Goal: Task Accomplishment & Management: Manage account settings

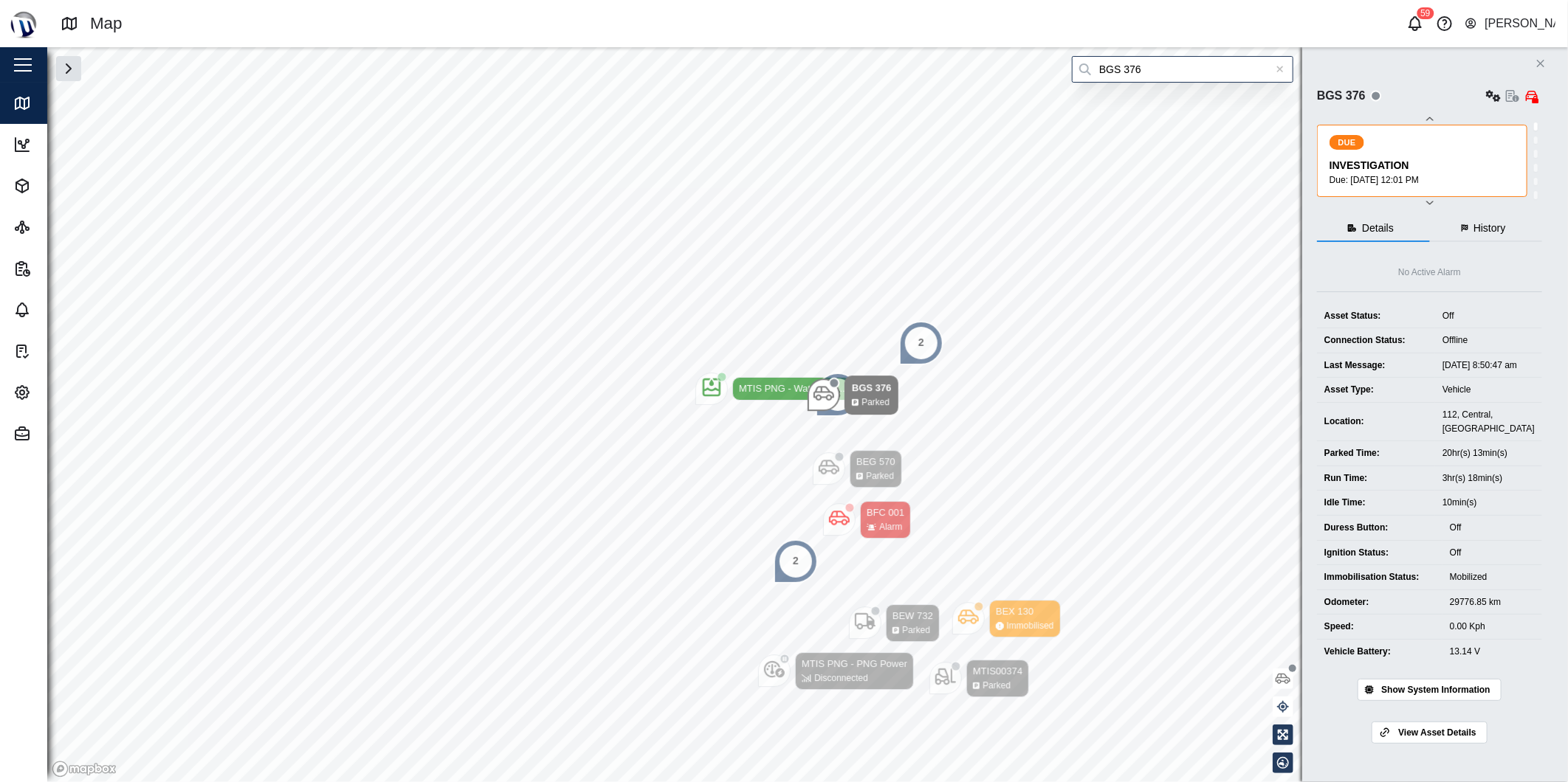
type input "BGS 376"
click at [1280, 67] on icon at bounding box center [1280, 69] width 8 height 11
click at [1266, 65] on input "search" at bounding box center [1182, 69] width 221 height 26
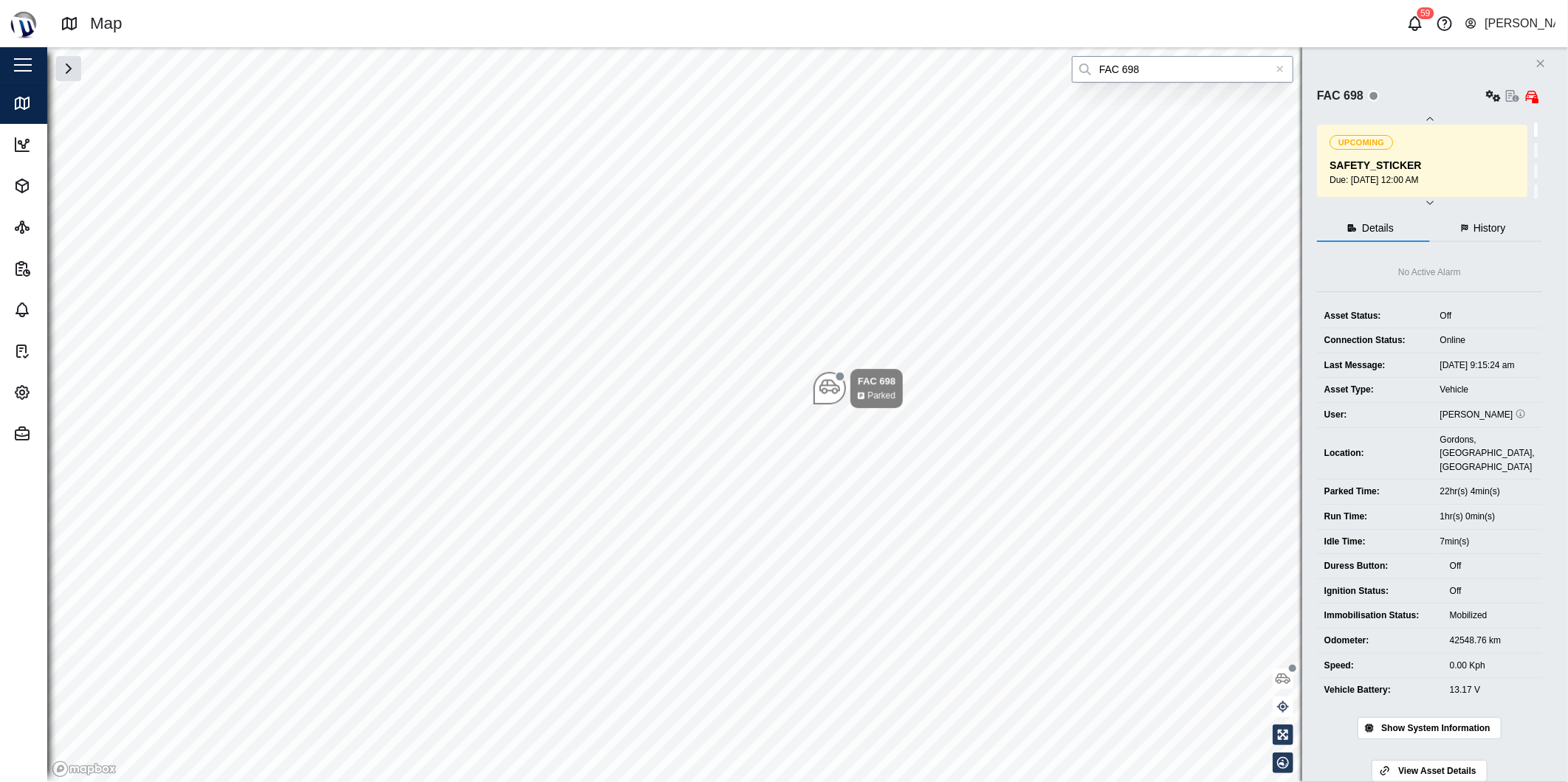
type input "FAC 698"
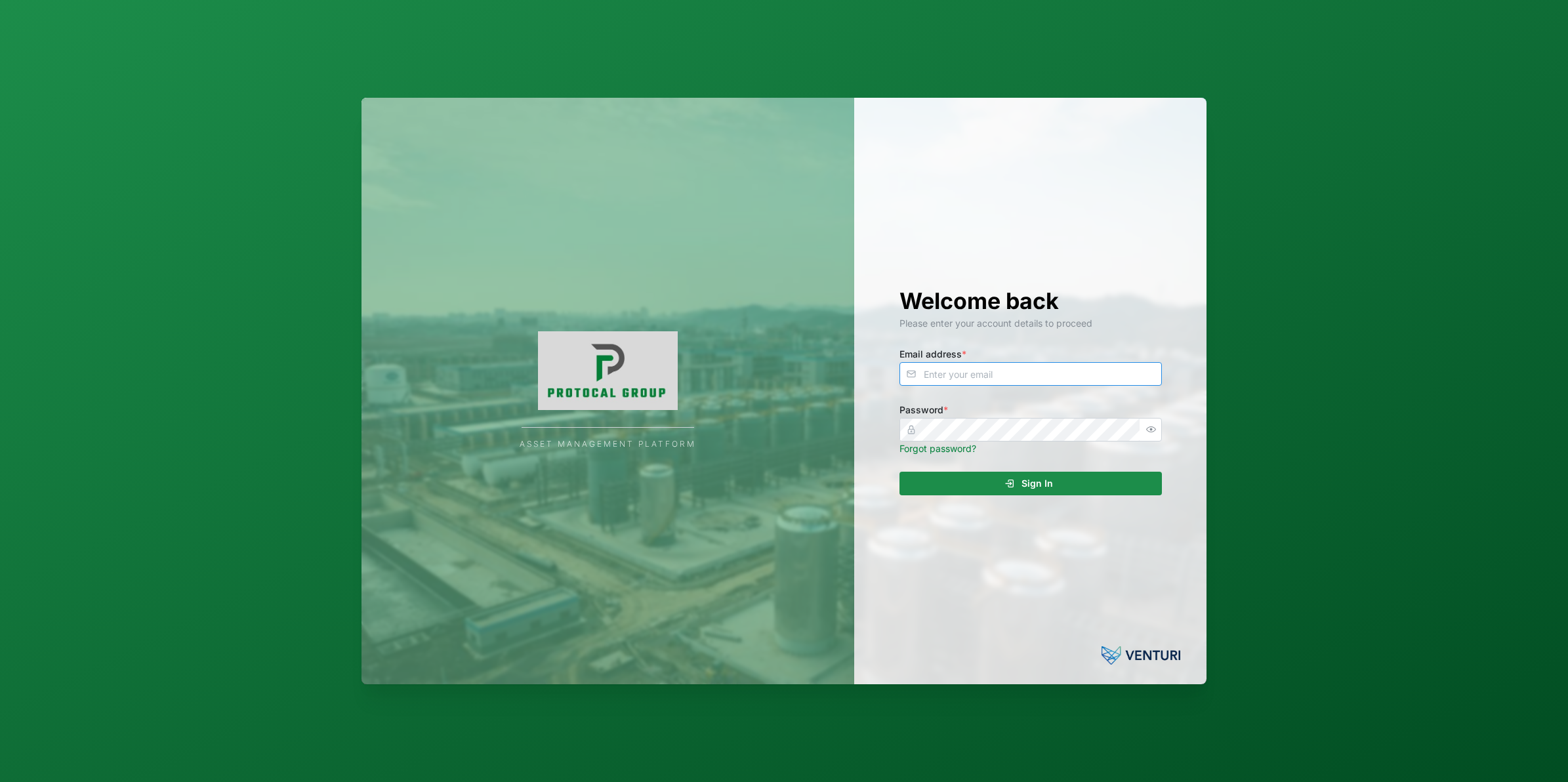
type input "[PERSON_NAME][EMAIL_ADDRESS][DOMAIN_NAME]"
click at [955, 473] on div "Sign In" at bounding box center [1028, 483] width 242 height 23
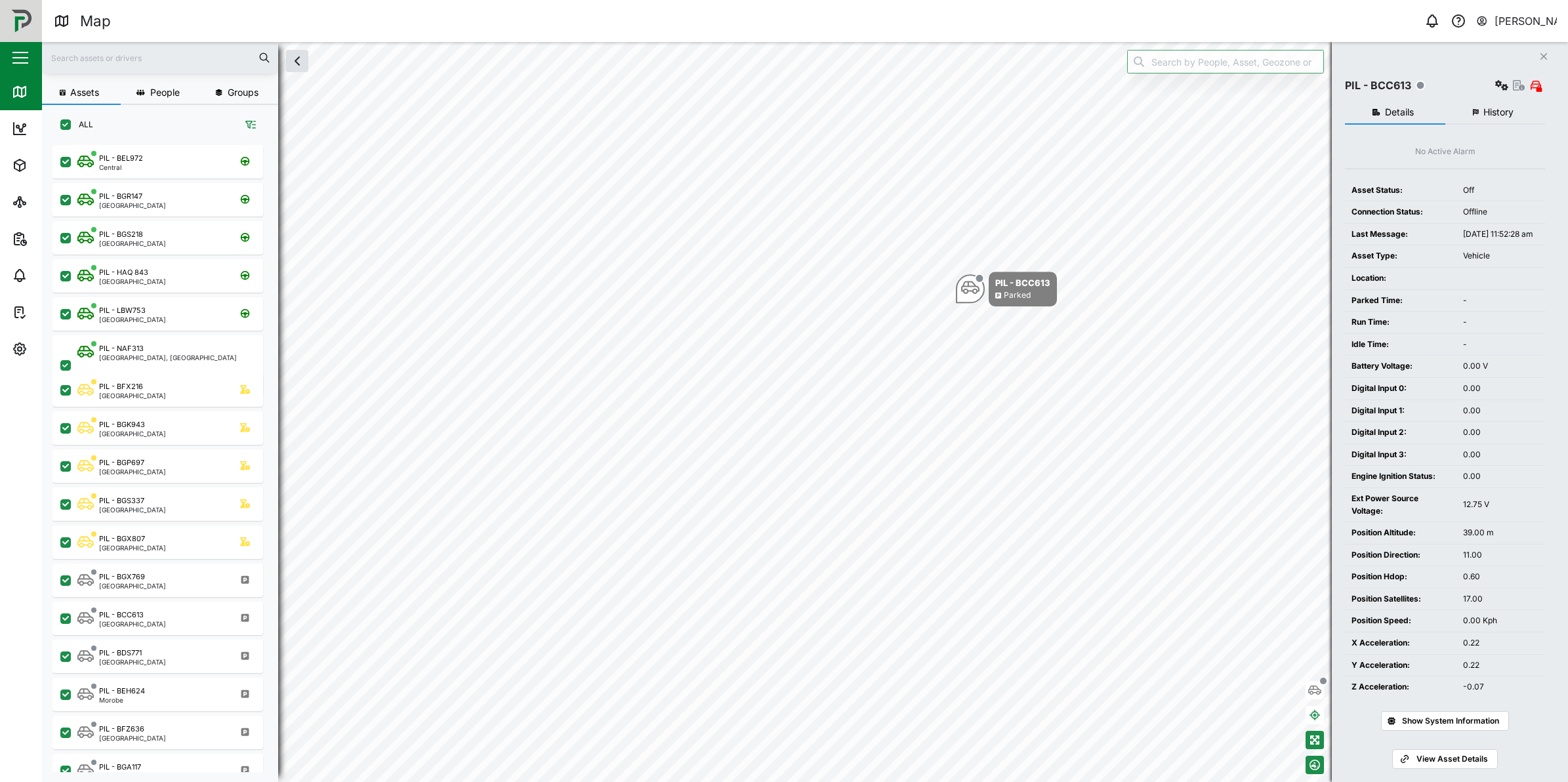
scroll to position [618, 203]
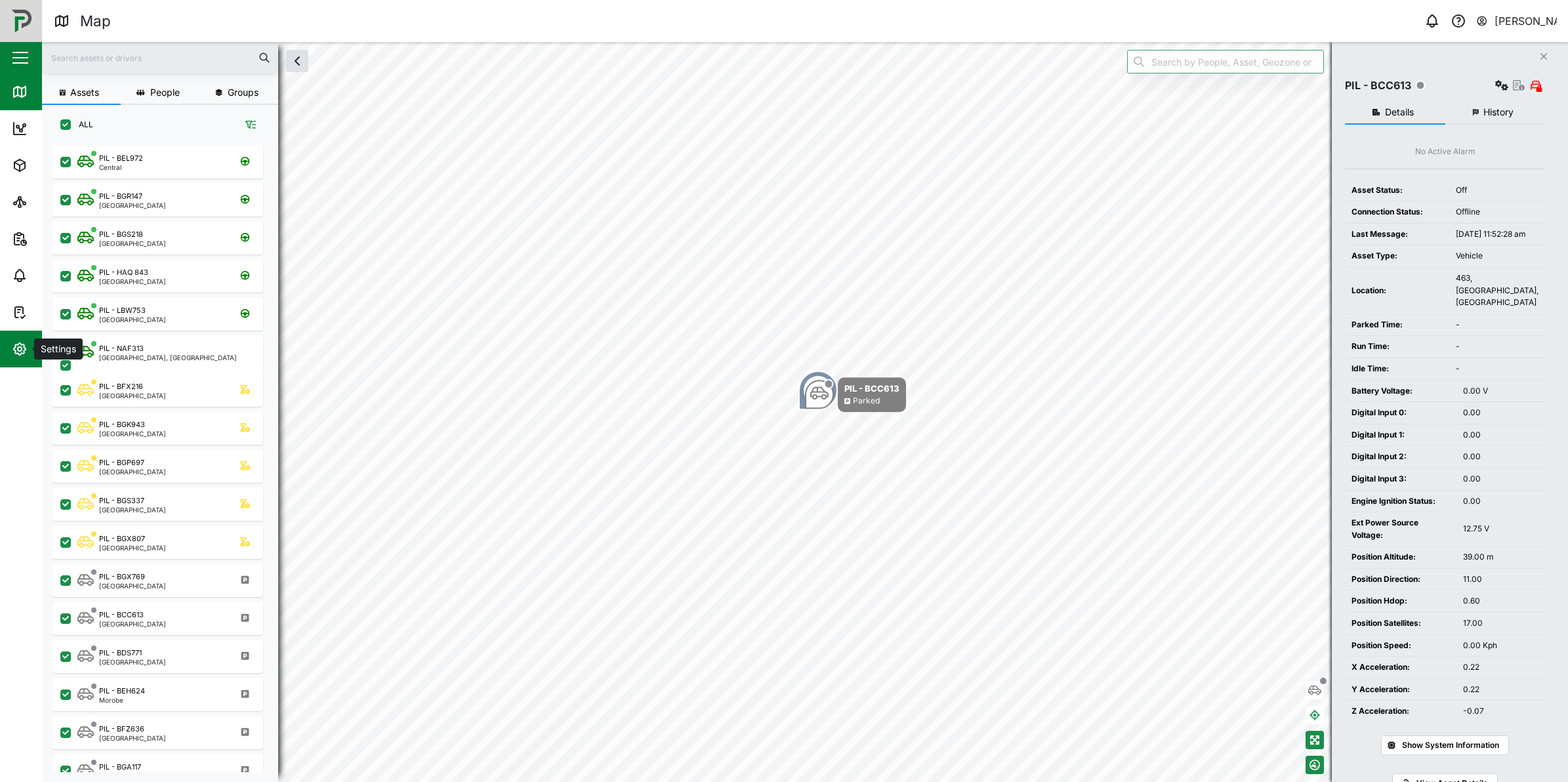
click at [24, 355] on icon "button" at bounding box center [20, 349] width 16 height 16
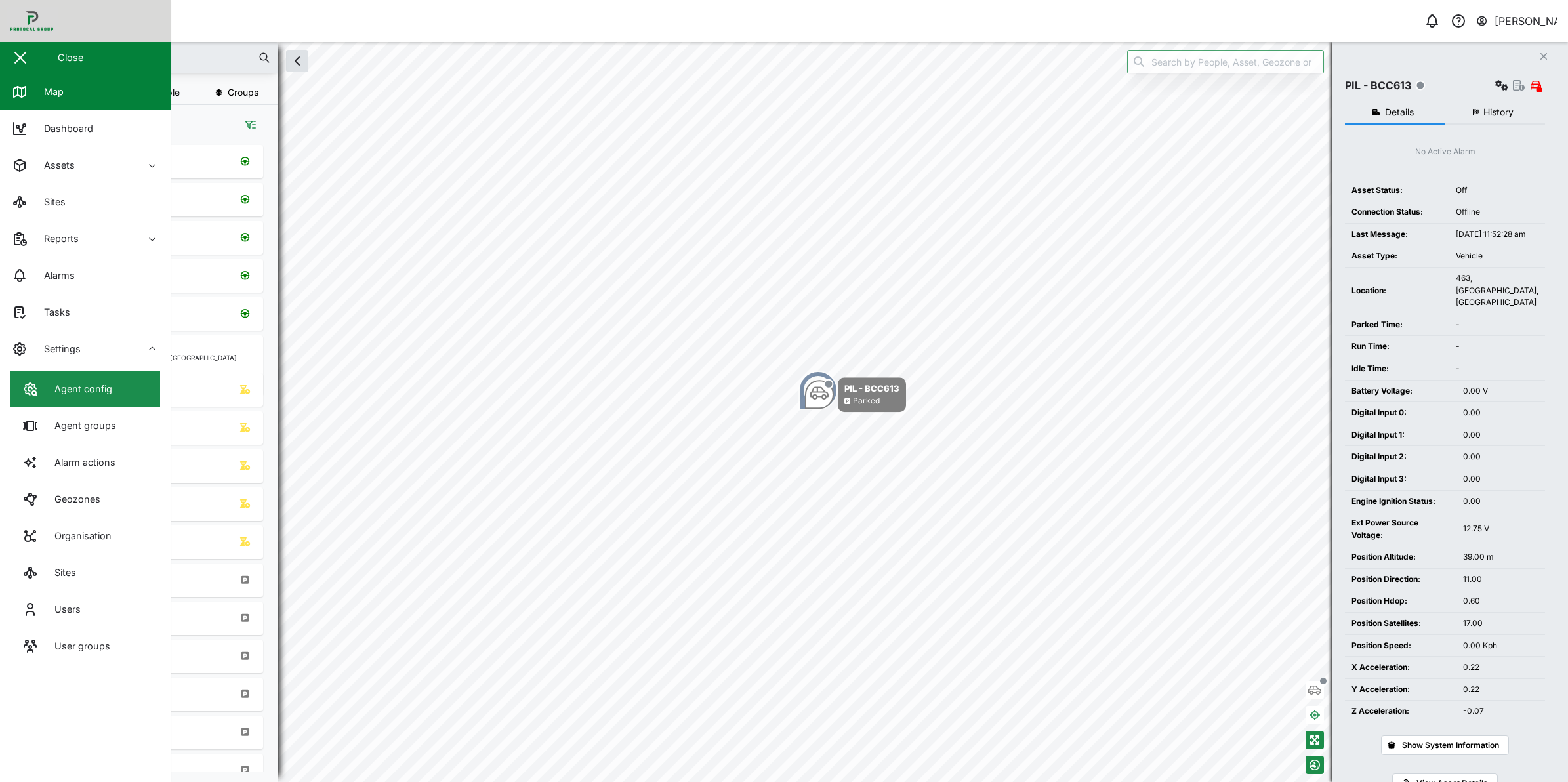
click at [100, 383] on div "Agent config" at bounding box center [78, 389] width 68 height 15
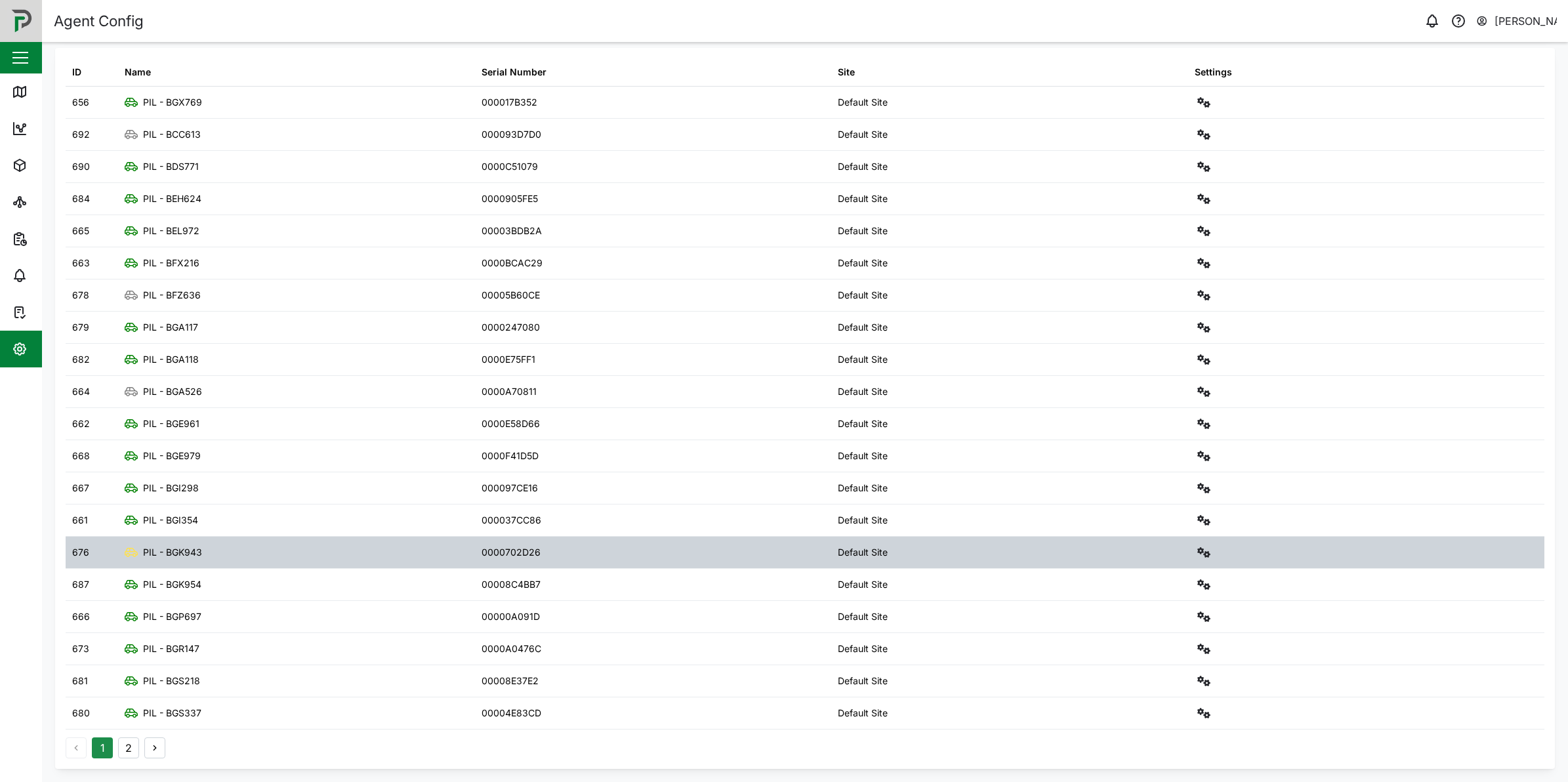
scroll to position [75, 0]
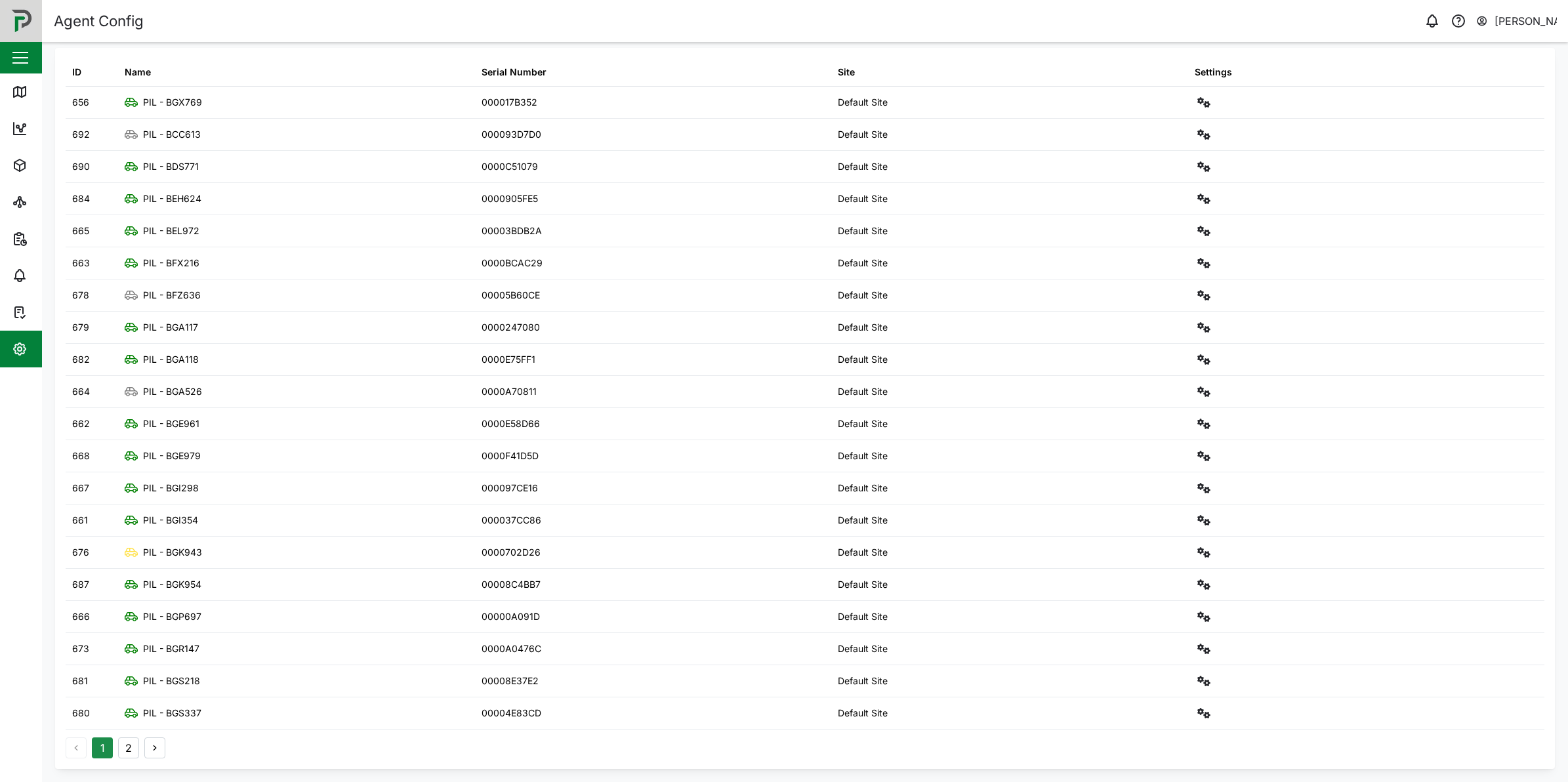
click at [161, 748] on button "button" at bounding box center [155, 748] width 21 height 21
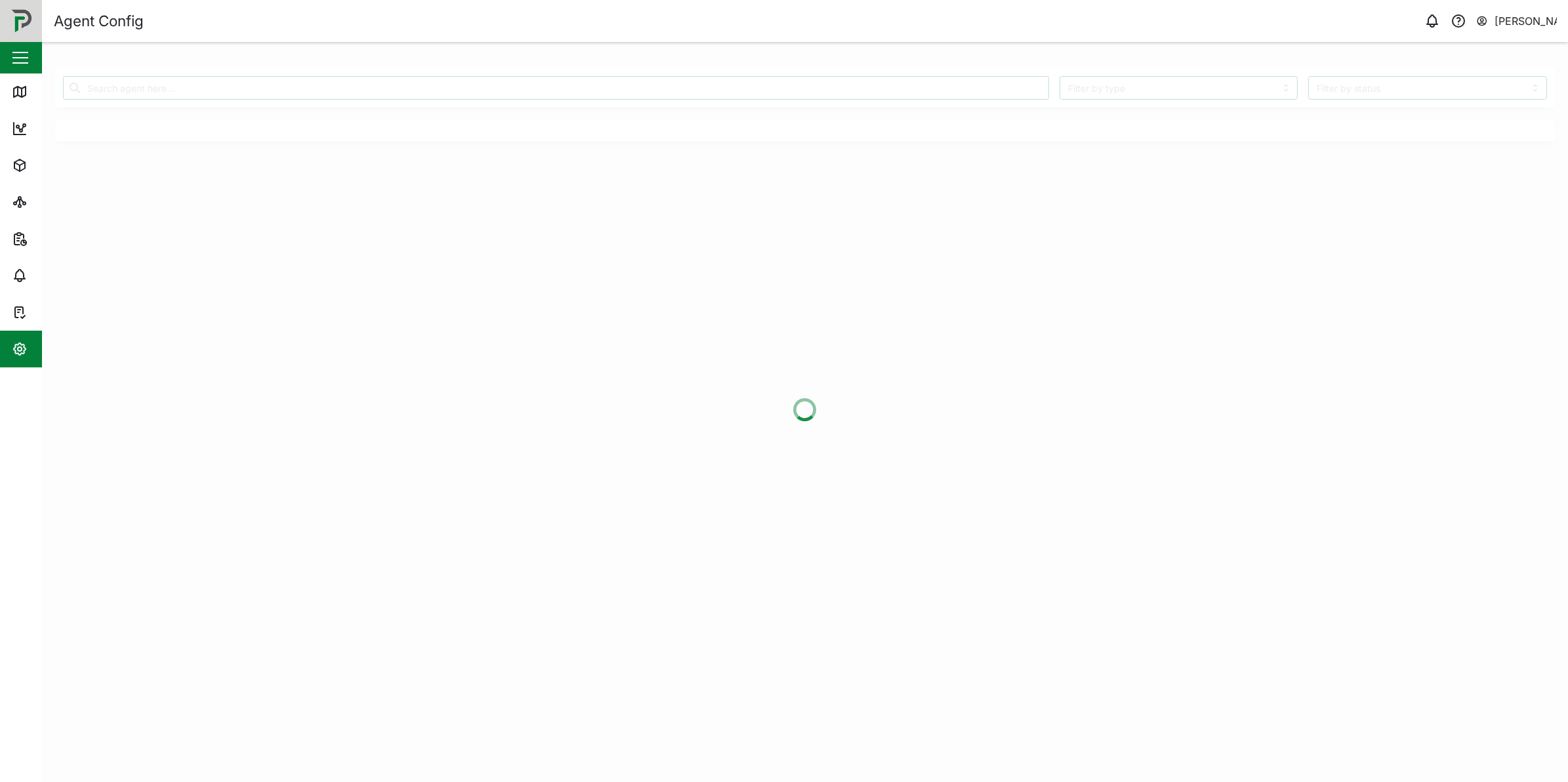
scroll to position [0, 0]
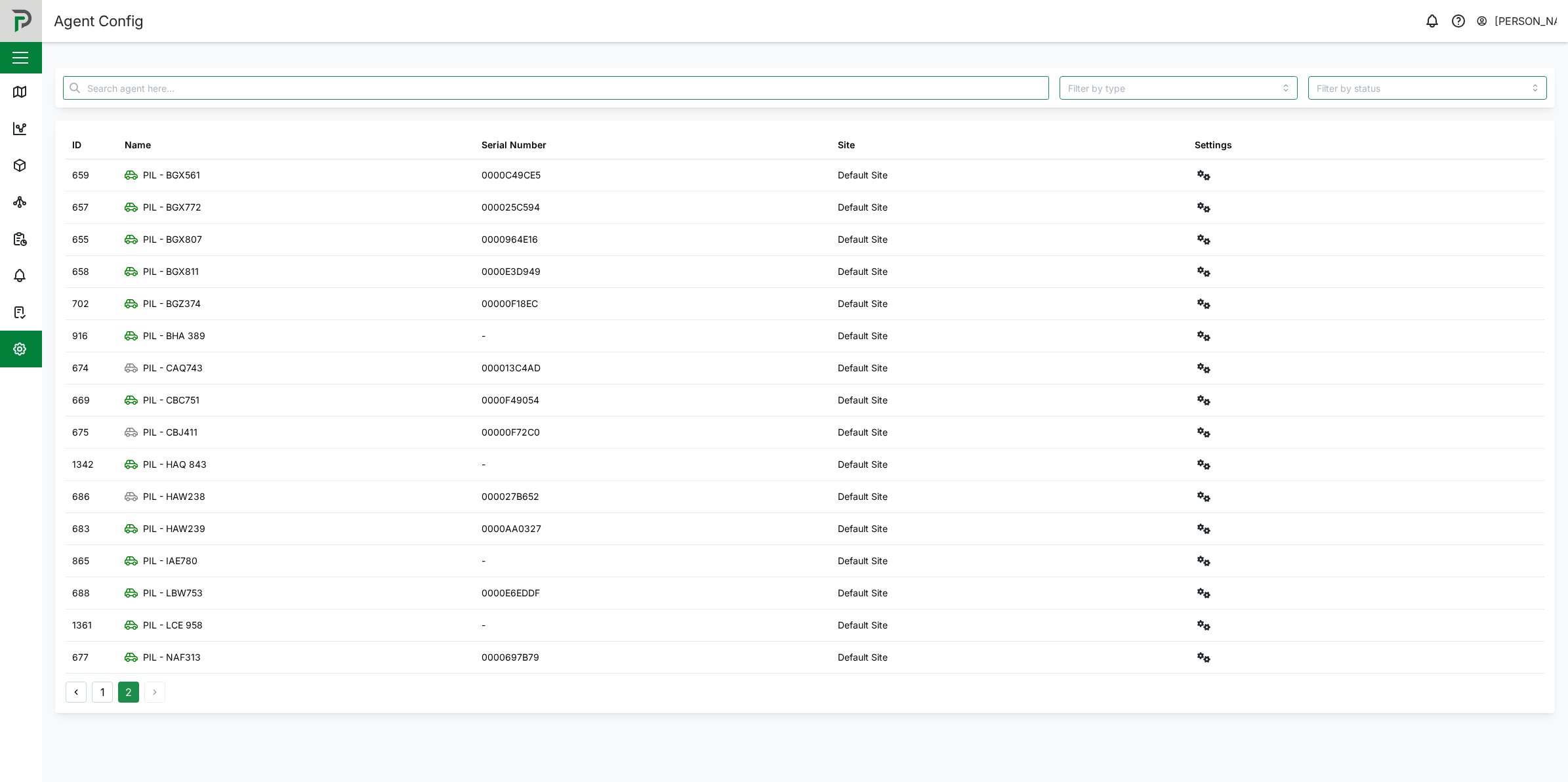
click at [156, 695] on div "1 2" at bounding box center [115, 691] width 100 height 21
